Goal: Download file/media

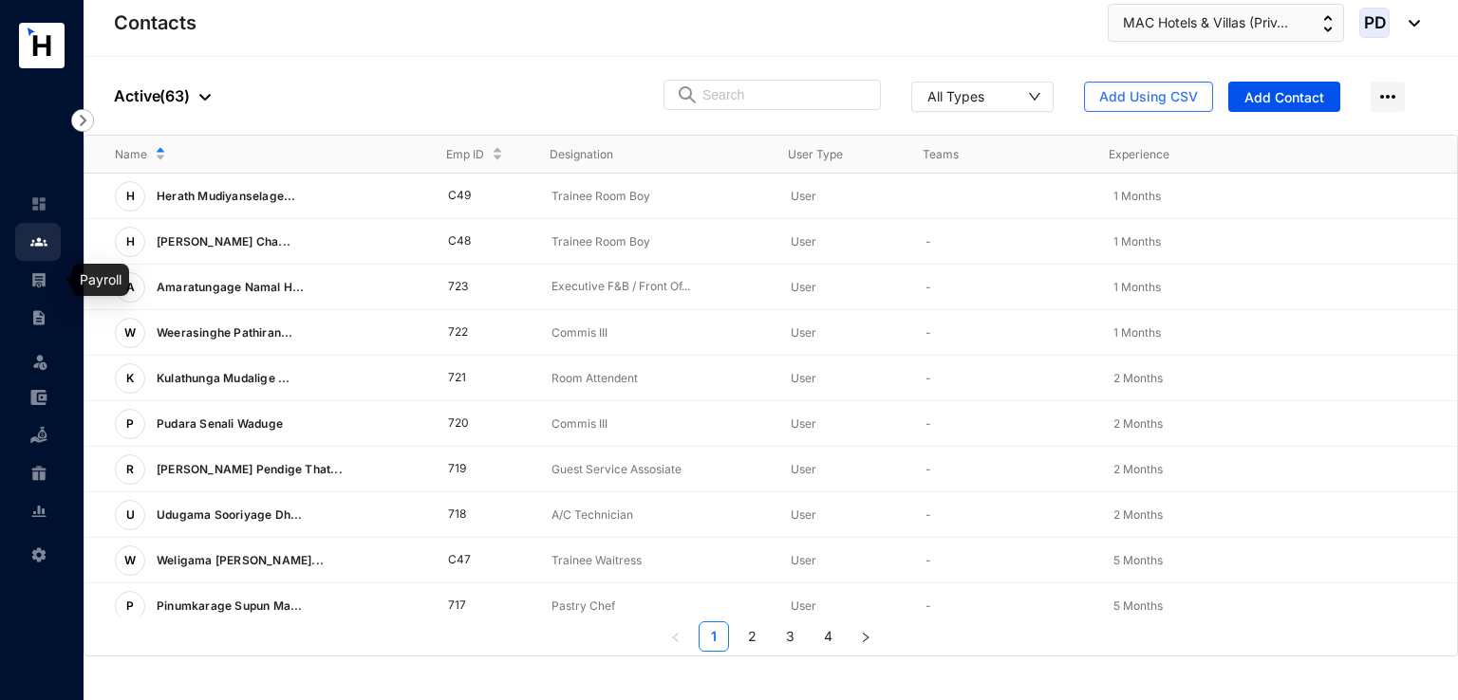
click at [31, 286] on img at bounding box center [38, 279] width 17 height 17
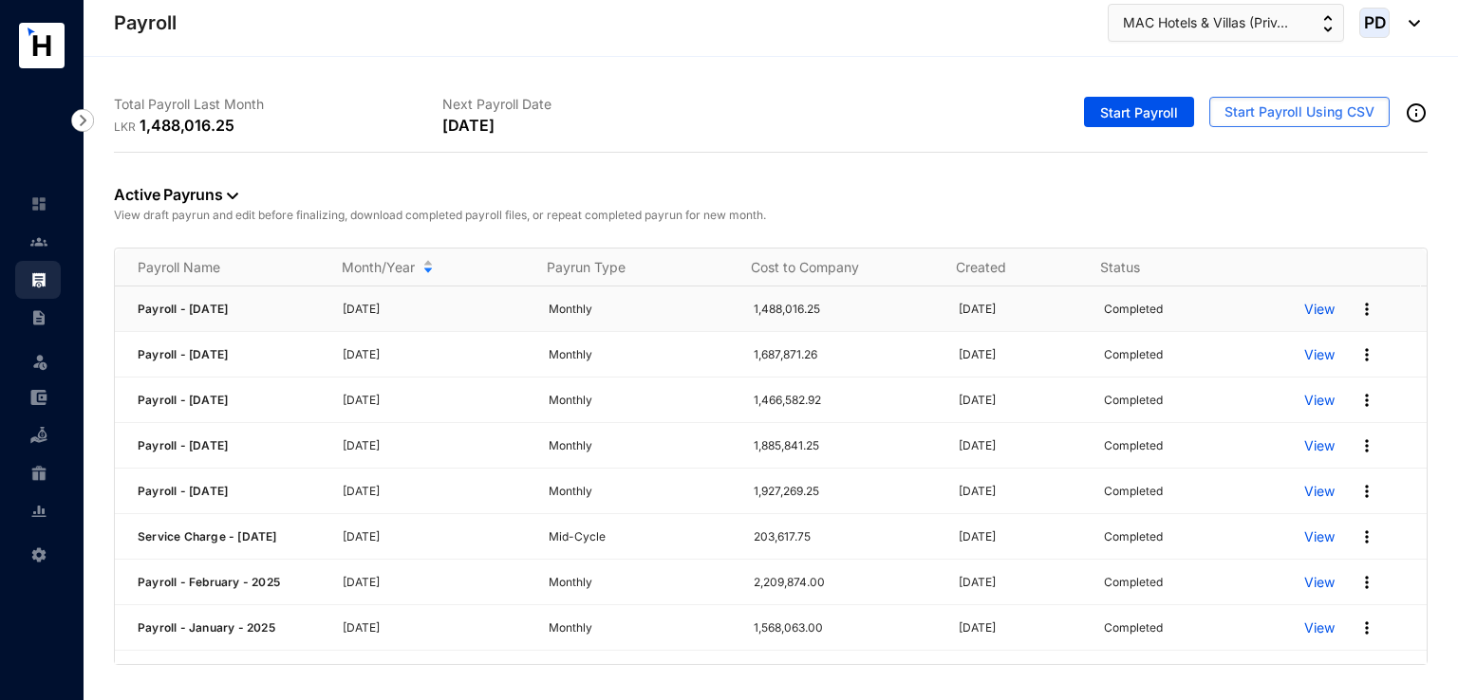
click at [1357, 301] on img at bounding box center [1366, 309] width 19 height 19
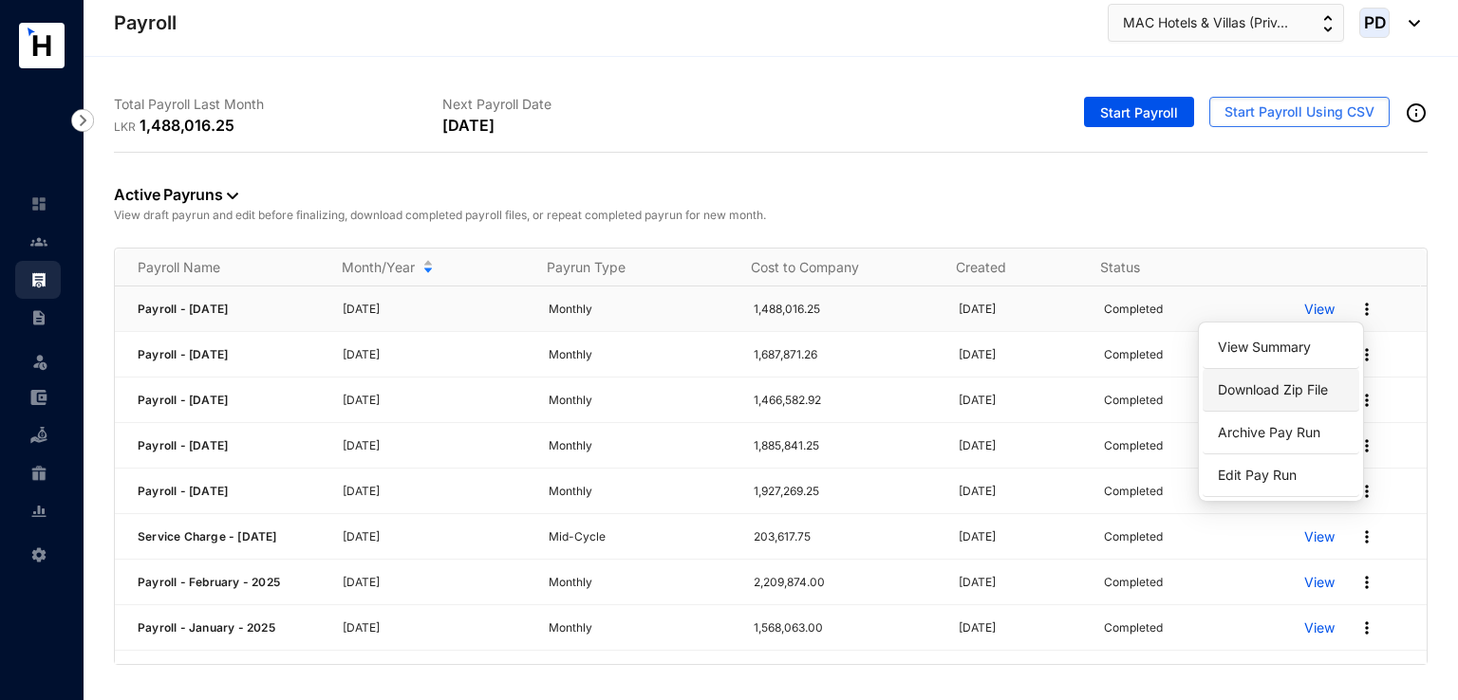
click at [1312, 387] on link "Download Zip File" at bounding box center [1281, 390] width 134 height 32
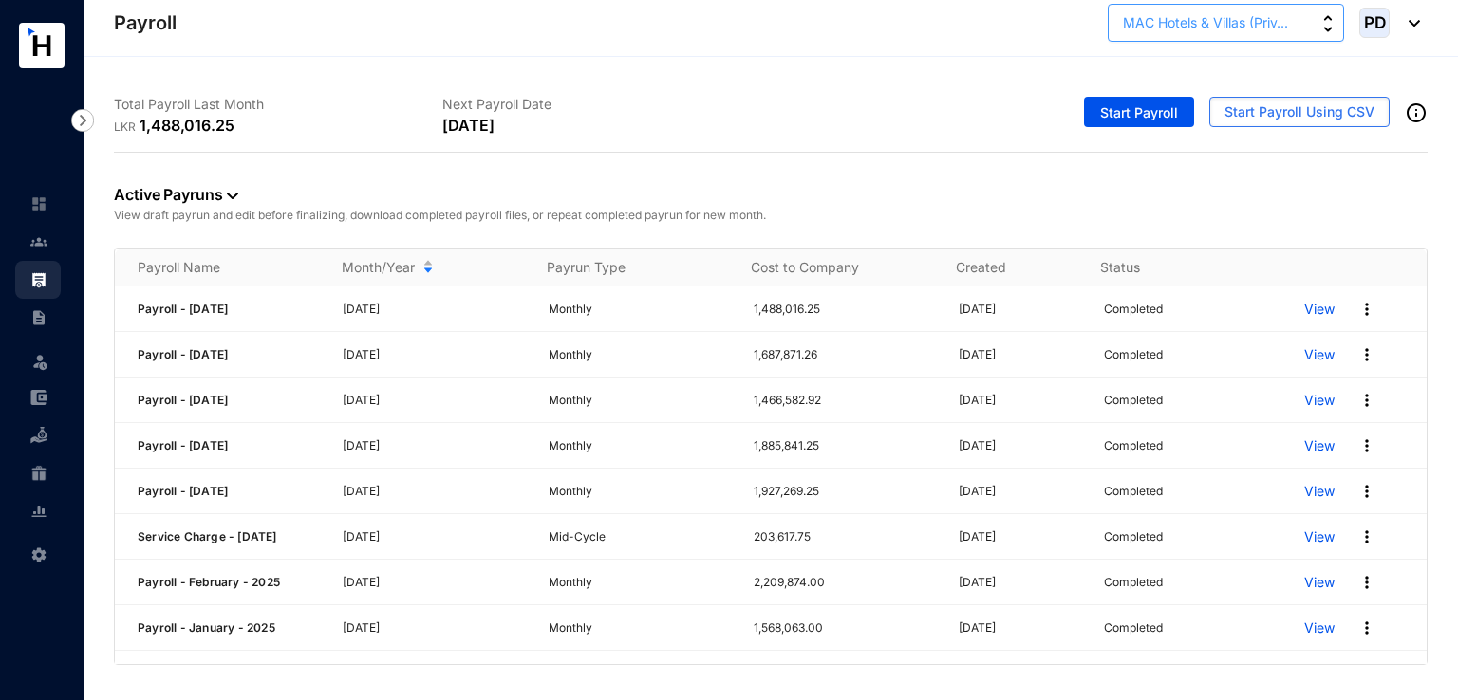
click at [1315, 29] on button "MAC Hotels & Villas (Priv..." at bounding box center [1226, 23] width 236 height 38
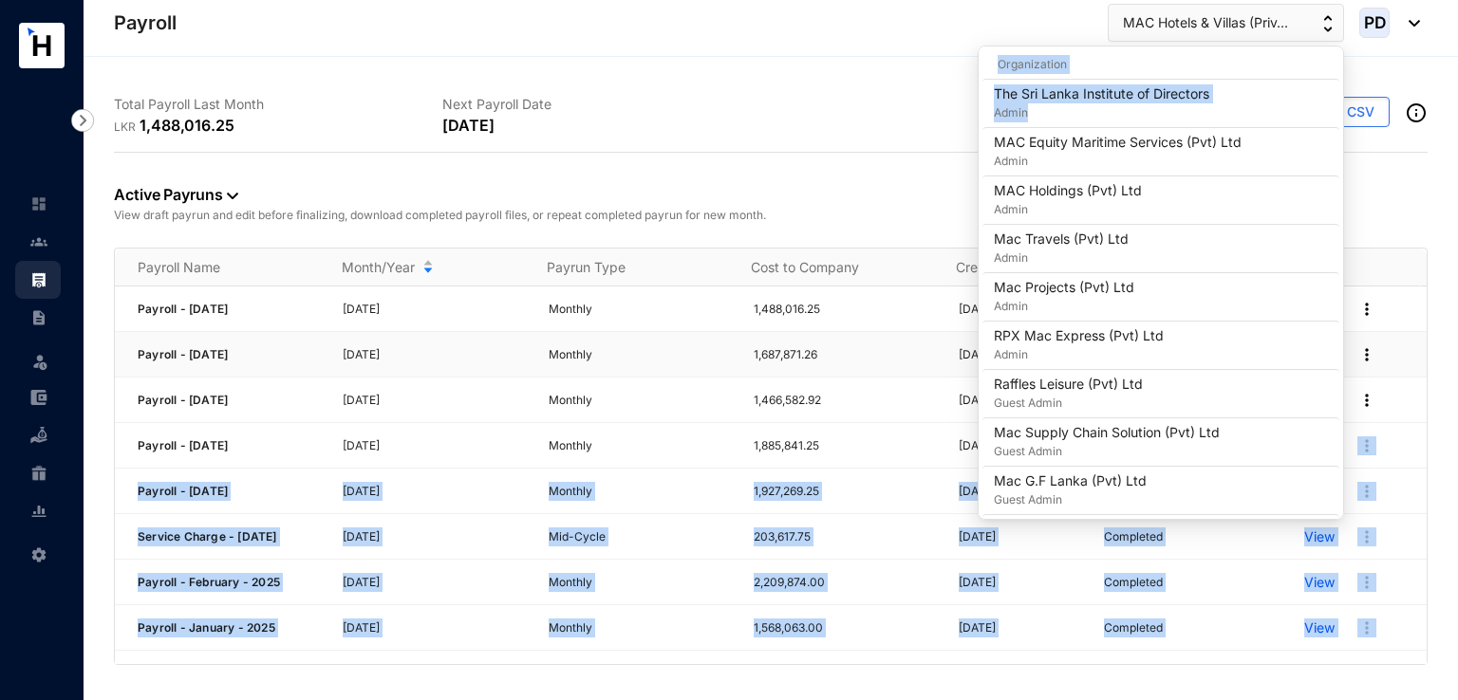
drag, startPoint x: 1334, startPoint y: 116, endPoint x: 1372, endPoint y: 376, distance: 262.8
click at [1374, 420] on body "Payroll Leave Settings Payroll MAC Hotels & Villas (Priv... PD Total Payroll La…" at bounding box center [729, 350] width 1458 height 700
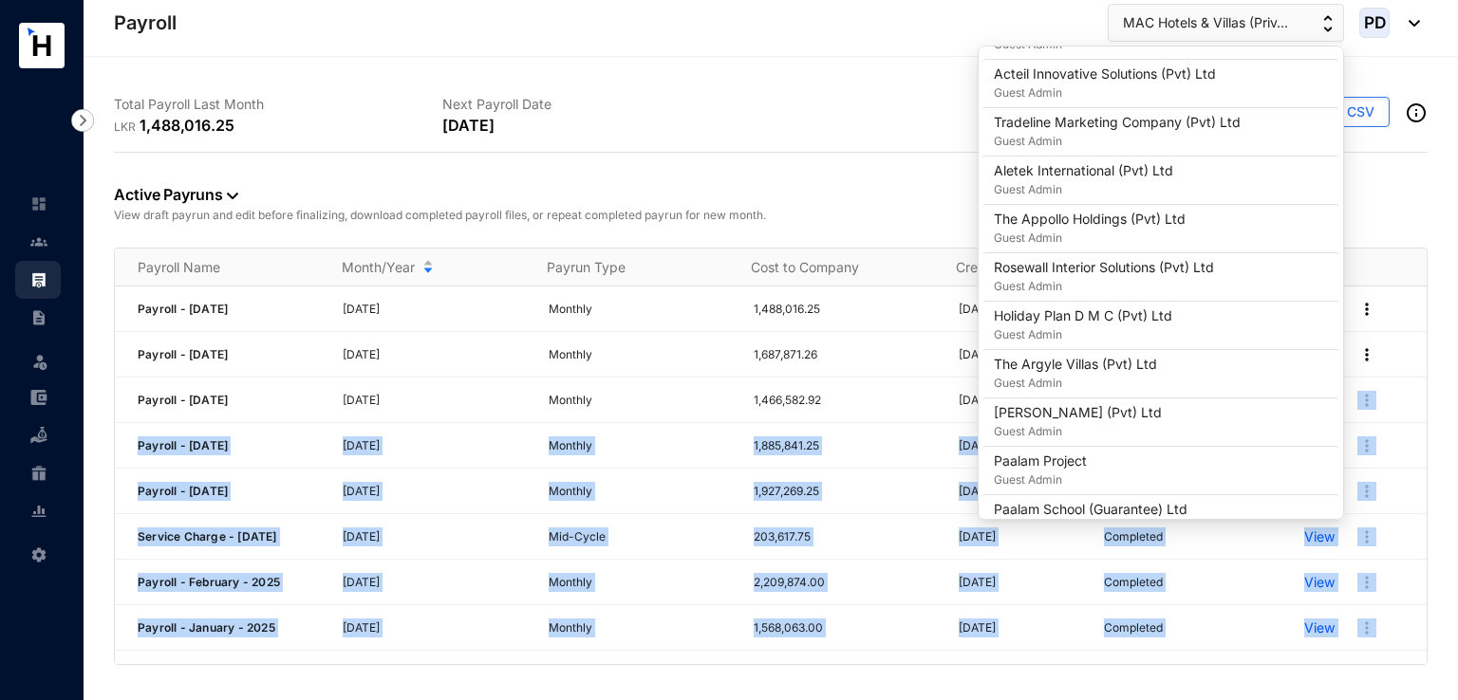
scroll to position [1685, 0]
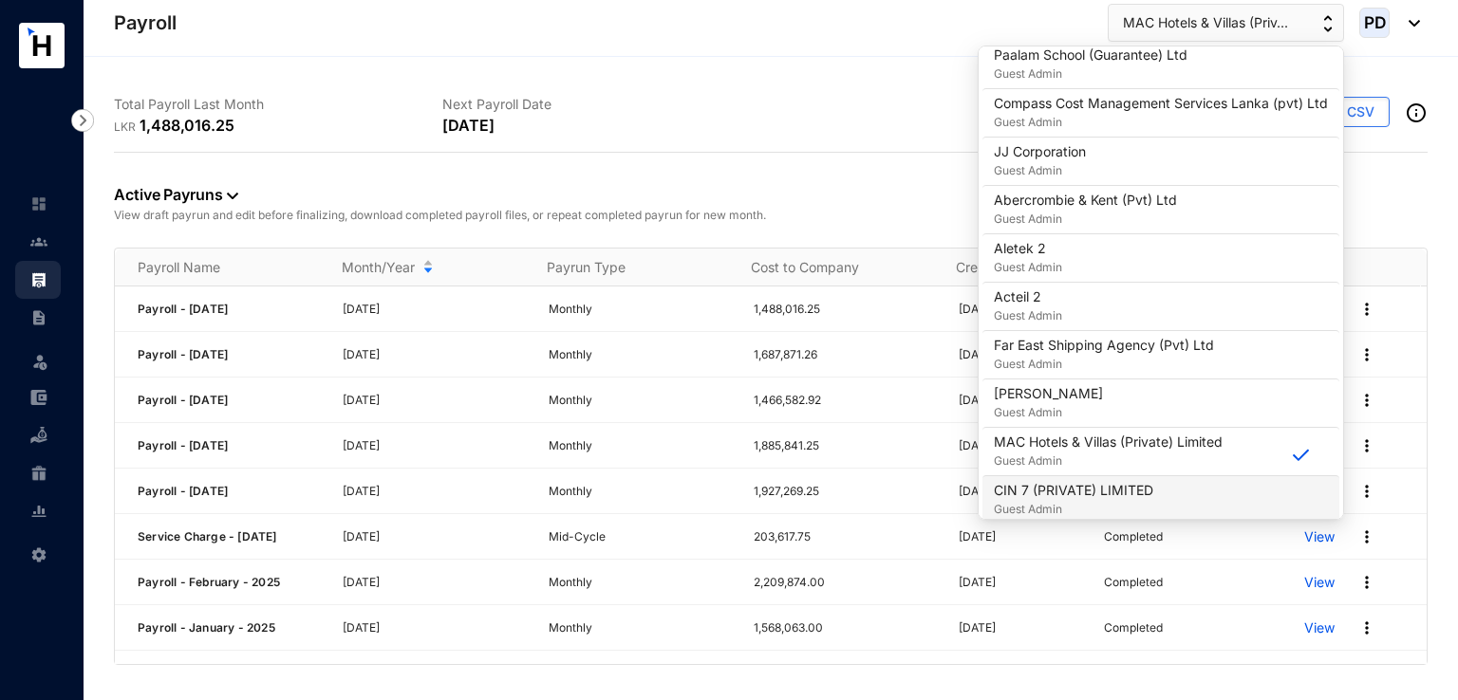
click at [1083, 487] on p "CIN 7 (PRIVATE) LIMITED" at bounding box center [1073, 490] width 159 height 19
